Goal: Learn about a topic: Learn about a topic

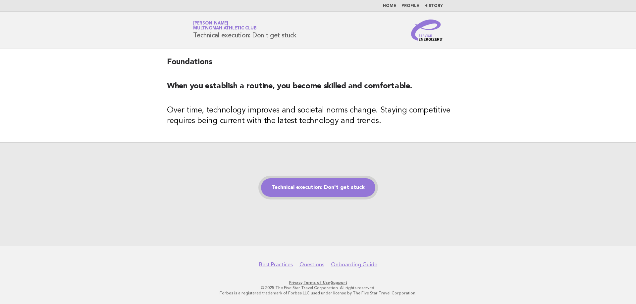
click at [317, 194] on link "Technical execution: Don't get stuck" at bounding box center [318, 188] width 114 height 19
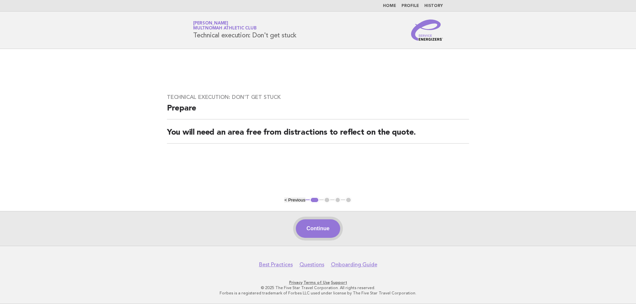
click at [325, 231] on button "Continue" at bounding box center [318, 229] width 44 height 19
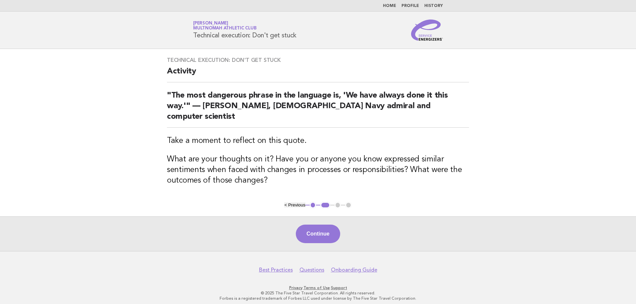
click at [330, 227] on button "Continue" at bounding box center [318, 234] width 44 height 19
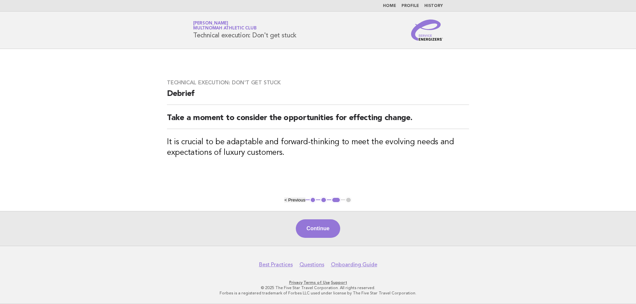
drag, startPoint x: 310, startPoint y: 228, endPoint x: 297, endPoint y: 227, distance: 12.9
click at [310, 228] on button "Continue" at bounding box center [318, 229] width 44 height 19
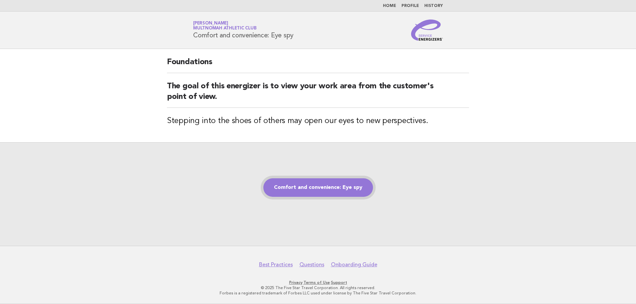
click at [345, 187] on link "Comfort and convenience: Eye spy" at bounding box center [318, 188] width 110 height 19
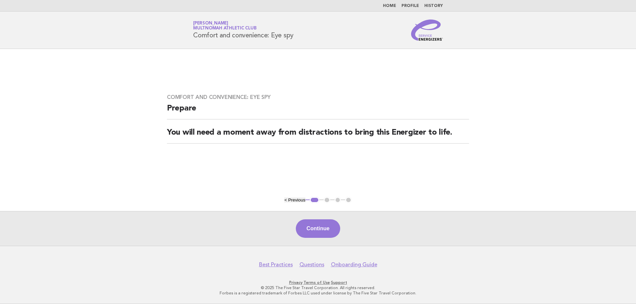
click at [316, 226] on button "Continue" at bounding box center [318, 229] width 44 height 19
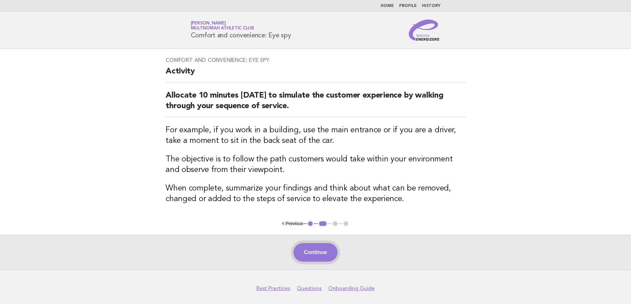
click at [319, 247] on button "Continue" at bounding box center [315, 252] width 44 height 19
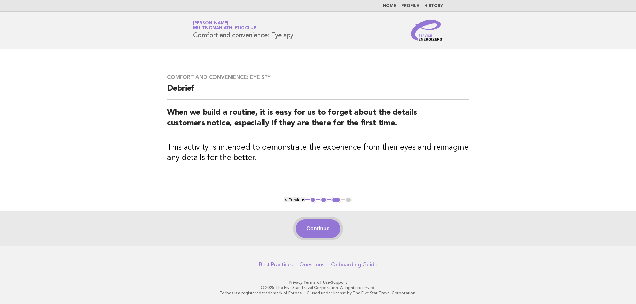
click at [320, 232] on button "Continue" at bounding box center [318, 229] width 44 height 19
